Goal: Obtain resource: Download file/media

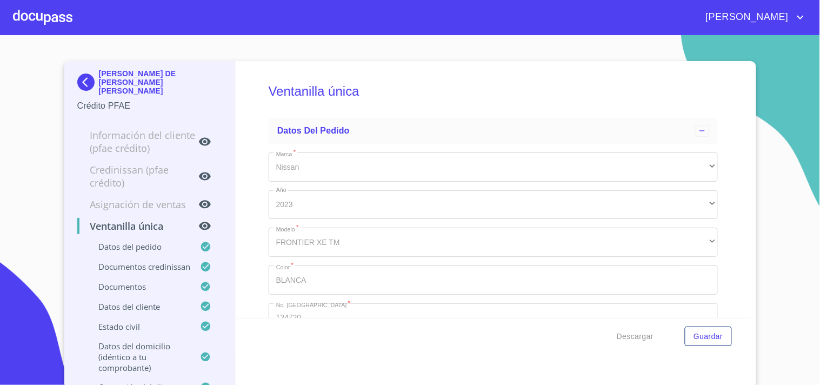
click at [84, 75] on img at bounding box center [88, 82] width 22 height 17
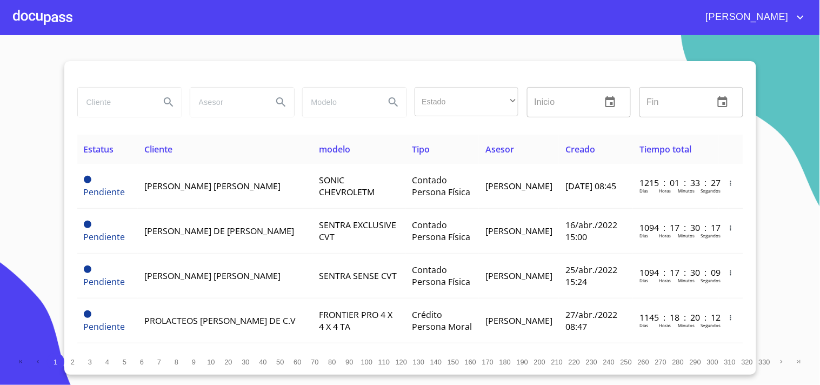
click at [116, 103] on input "search" at bounding box center [115, 102] width 74 height 29
type input "[PERSON_NAME]"
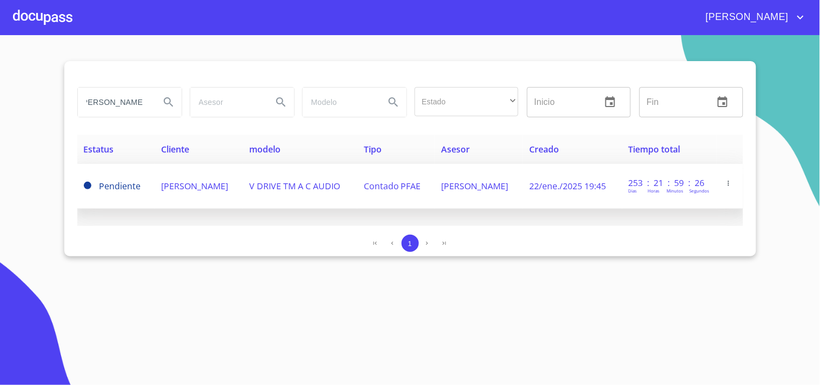
click at [399, 180] on span "Contado PFAE" at bounding box center [392, 186] width 57 height 12
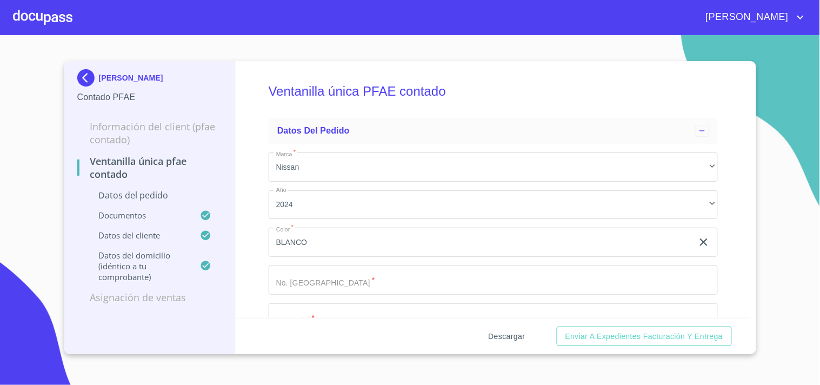
click at [513, 334] on span "Descargar" at bounding box center [507, 337] width 37 height 14
